Goal: Transaction & Acquisition: Subscribe to service/newsletter

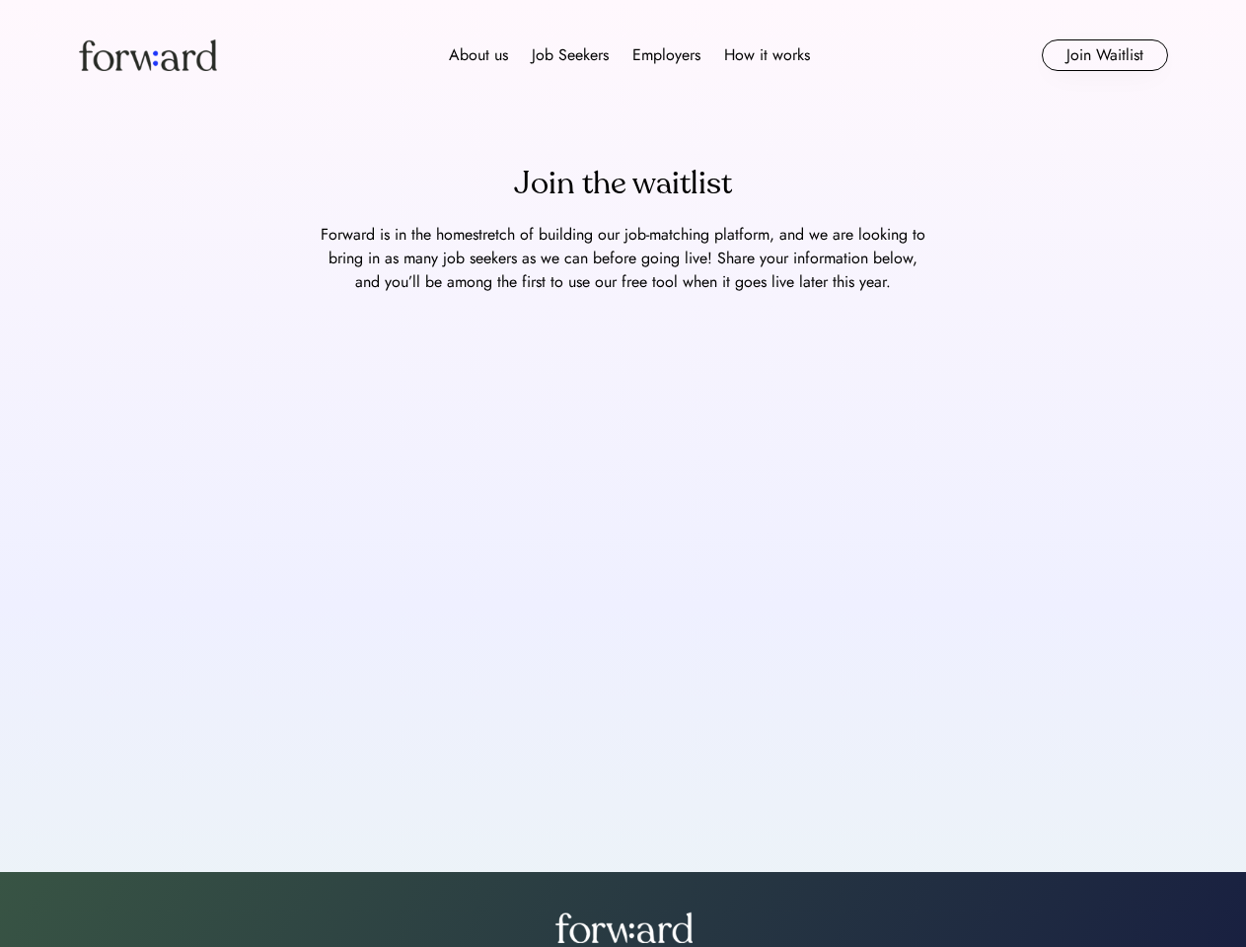
click at [623, 55] on div "About us Job Seekers Employers How it works" at bounding box center [629, 55] width 777 height 24
click at [148, 55] on img at bounding box center [148, 55] width 138 height 32
click at [629, 55] on div "About us Job Seekers Employers How it works" at bounding box center [629, 55] width 777 height 24
click at [478, 55] on div "About us" at bounding box center [478, 55] width 59 height 24
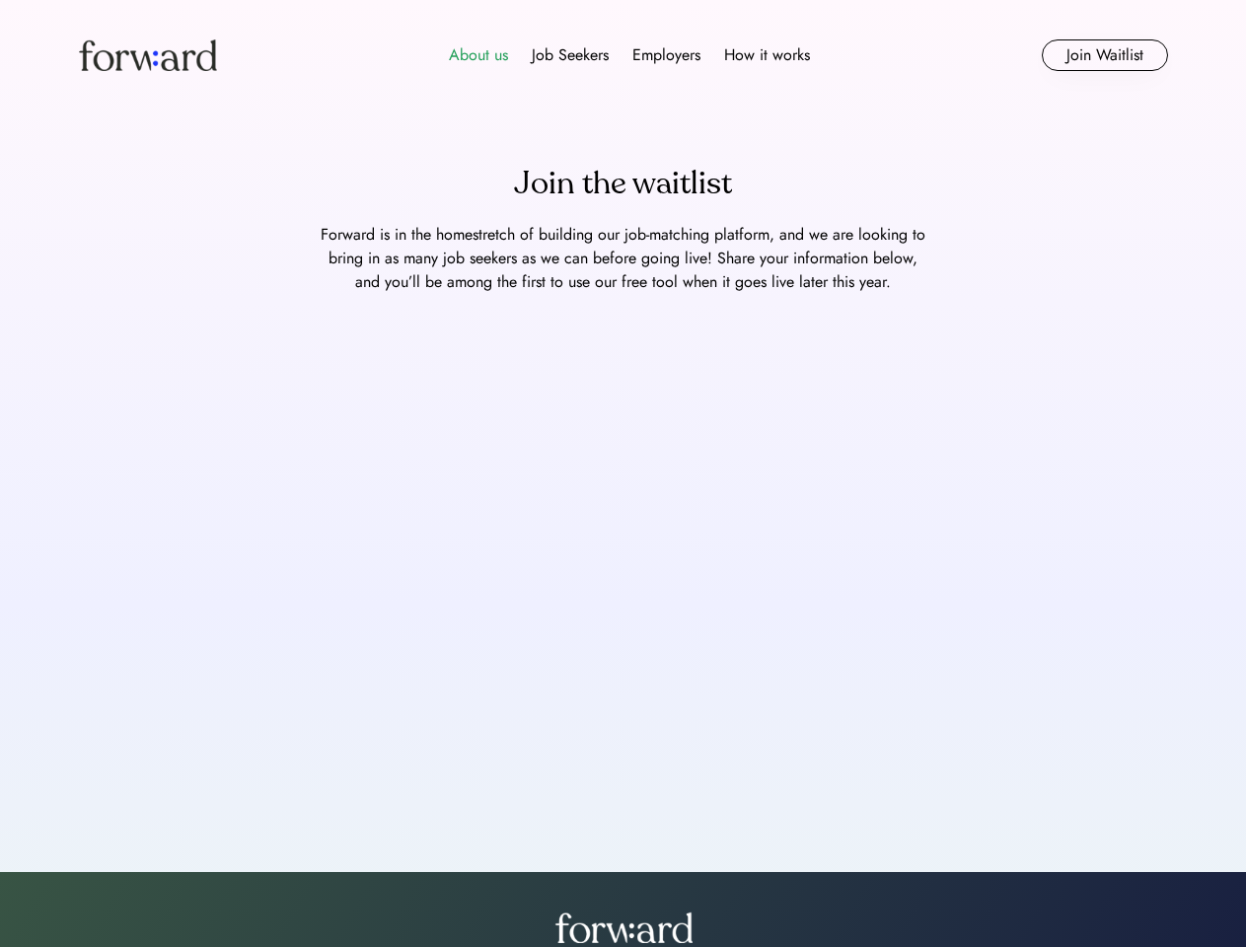
click at [570, 55] on div "Job Seekers" at bounding box center [570, 55] width 77 height 24
click at [666, 55] on div "Employers" at bounding box center [666, 55] width 68 height 24
click at [765, 55] on div "How it works" at bounding box center [767, 55] width 86 height 24
click at [1104, 55] on button "Join Waitlist" at bounding box center [1105, 55] width 126 height 32
click at [622, 183] on div "Join the waitlist" at bounding box center [623, 183] width 218 height 47
